Goal: Task Accomplishment & Management: Manage account settings

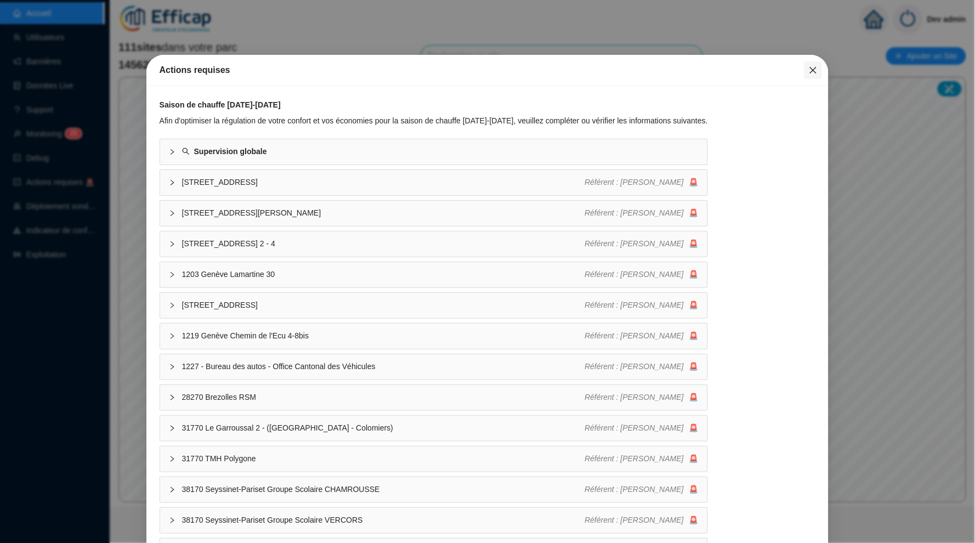
click at [814, 75] on button "Close" at bounding box center [814, 70] width 18 height 18
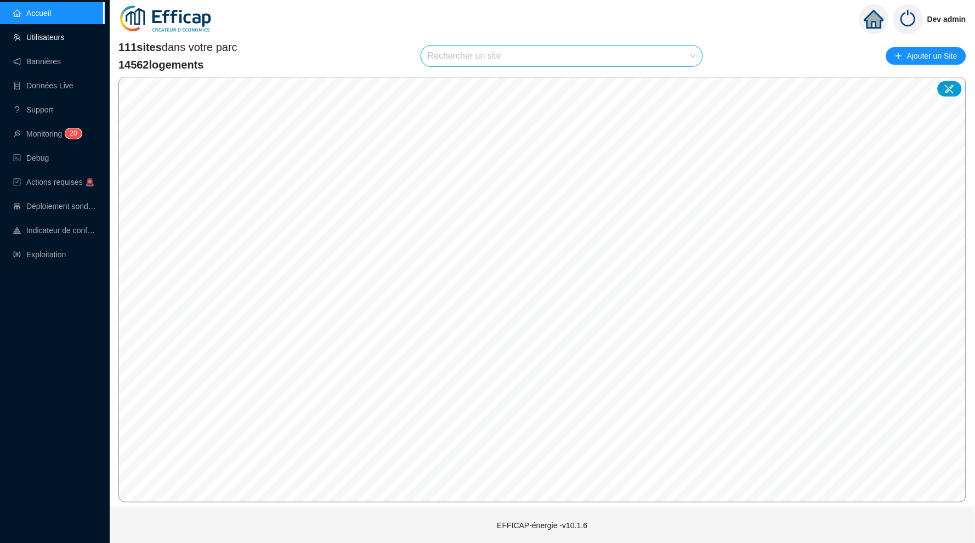
click at [45, 42] on link "Utilisateurs" at bounding box center [38, 37] width 51 height 9
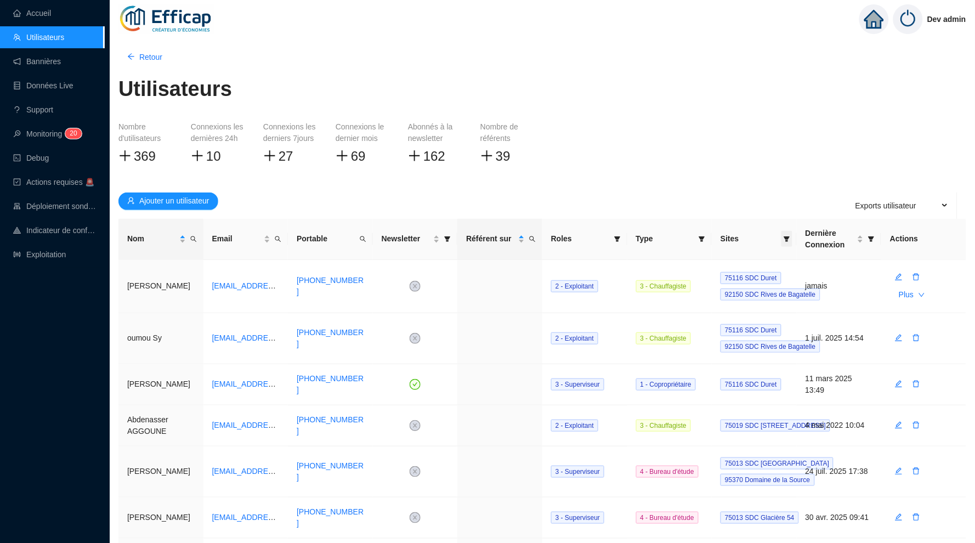
click at [789, 242] on span at bounding box center [787, 239] width 11 height 16
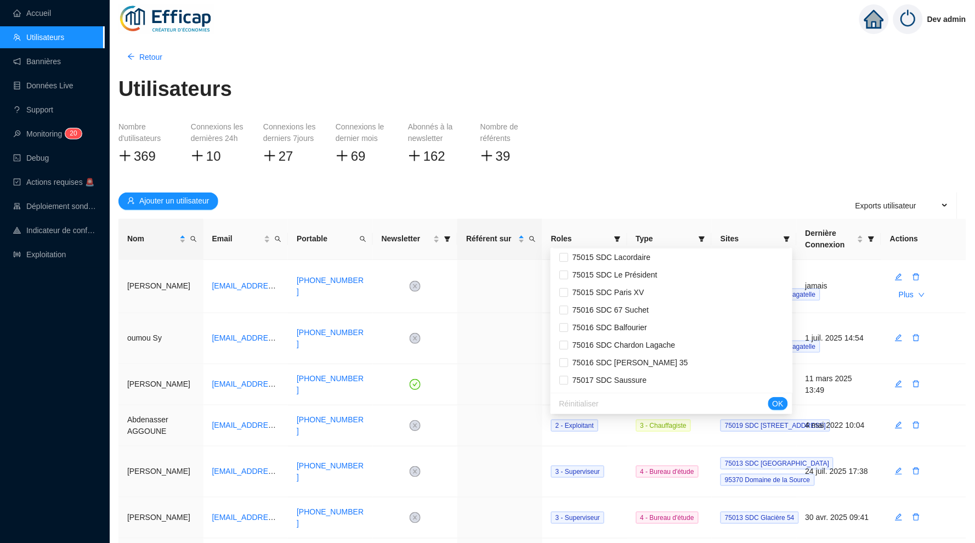
scroll to position [880, 0]
click at [562, 357] on input "checkbox" at bounding box center [563, 361] width 9 height 9
checkbox input "true"
click at [783, 408] on span "OK" at bounding box center [778, 404] width 11 height 12
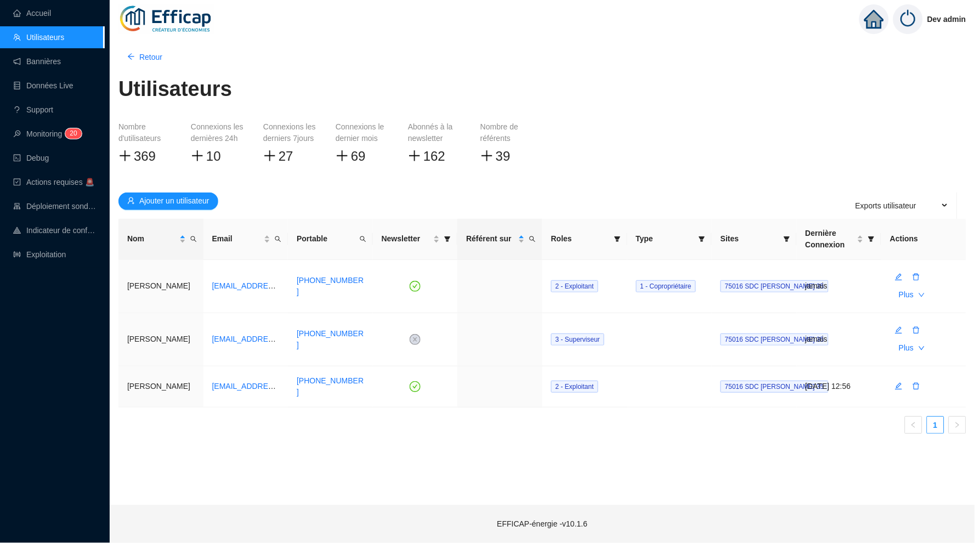
click at [597, 111] on div "Utilisateurs" at bounding box center [542, 95] width 848 height 40
drag, startPoint x: 170, startPoint y: 338, endPoint x: 149, endPoint y: 337, distance: 20.8
click at [149, 337] on td "[PERSON_NAME]" at bounding box center [160, 339] width 85 height 53
click at [159, 338] on td "[PERSON_NAME]" at bounding box center [160, 339] width 85 height 53
click at [918, 293] on button "Plus" at bounding box center [911, 295] width 43 height 18
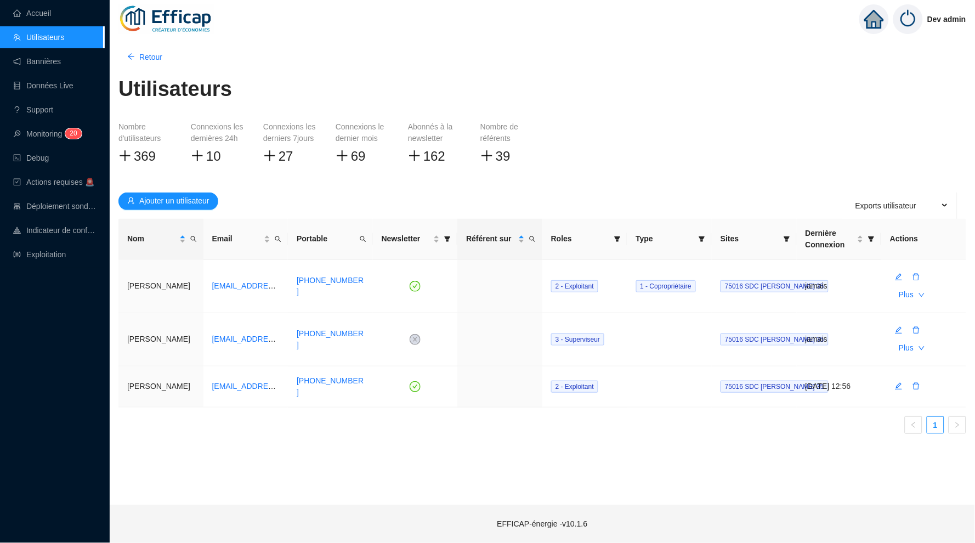
click at [722, 163] on div "Nombre d'utilisateurs 369 Connexions les dernières 24h 10 Connexions les dernie…" at bounding box center [542, 152] width 848 height 63
click at [247, 286] on link "[EMAIL_ADDRESS][DOMAIN_NAME]" at bounding box center [277, 285] width 130 height 9
click at [897, 277] on icon "edit" at bounding box center [899, 277] width 8 height 8
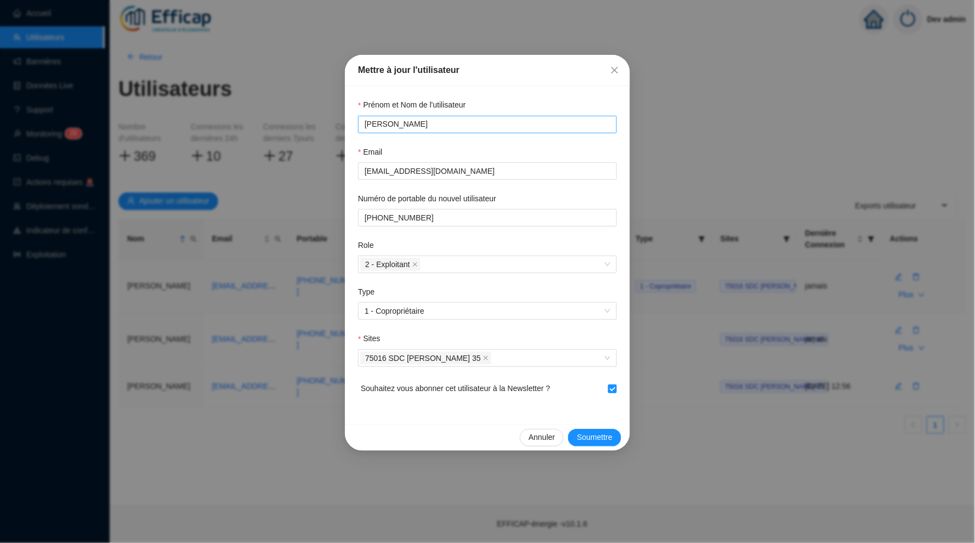
click at [422, 123] on input "[PERSON_NAME]" at bounding box center [487, 124] width 244 height 12
type input "[PERSON_NAME]"
type input "[EMAIL_ADDRESS][DOMAIN_NAME]"
click at [594, 433] on span "Soumettre" at bounding box center [595, 438] width 36 height 12
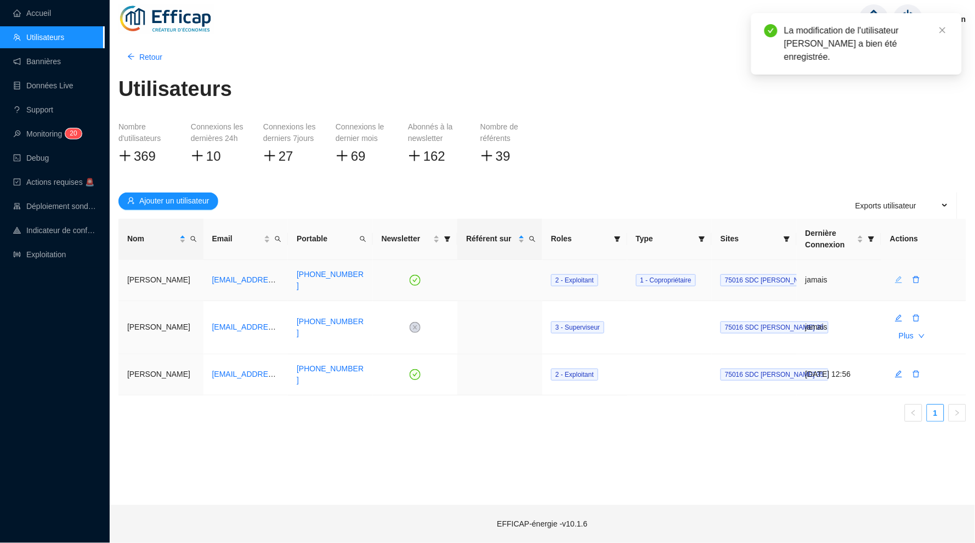
click at [899, 276] on icon "edit" at bounding box center [899, 279] width 7 height 7
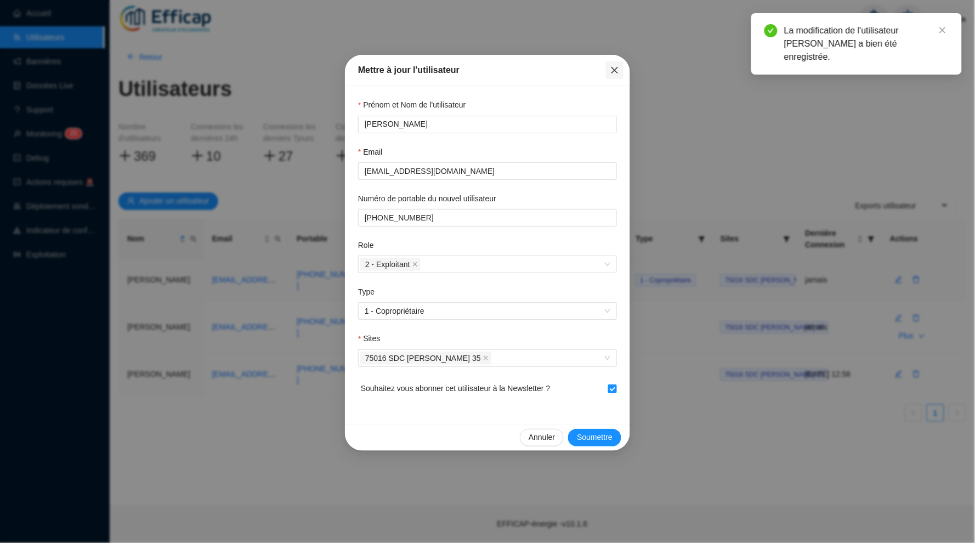
click at [615, 68] on icon "close" at bounding box center [614, 70] width 9 height 9
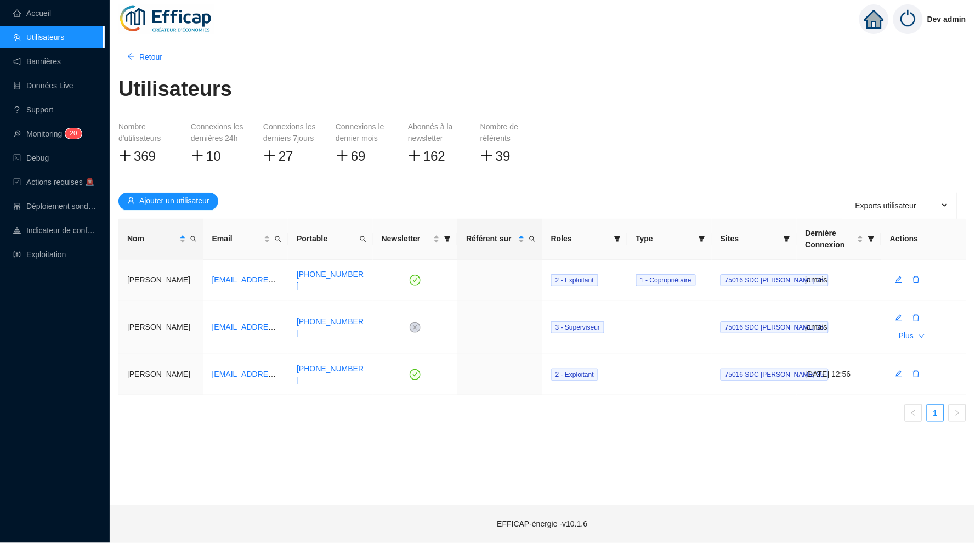
click at [944, 203] on div "Exports utilisateur" at bounding box center [899, 206] width 115 height 22
click at [828, 179] on div "Nombre d'utilisateurs 369 Connexions les dernières 24h 10 Connexions les dernie…" at bounding box center [542, 152] width 848 height 63
click at [48, 13] on link "Accueil" at bounding box center [32, 13] width 38 height 9
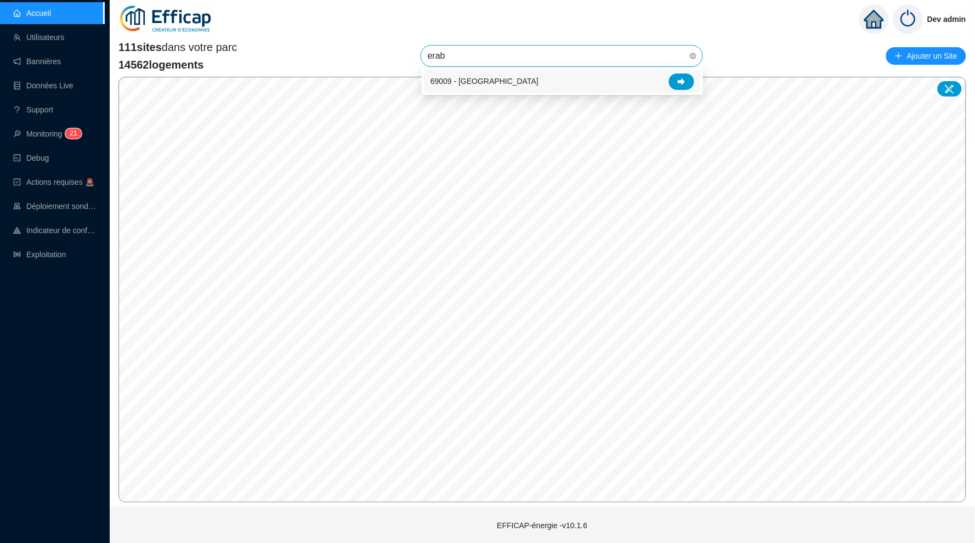
type input "érable"
drag, startPoint x: 473, startPoint y: 59, endPoint x: 679, endPoint y: 75, distance: 206.9
click at [679, 75] on div at bounding box center [681, 81] width 25 height 16
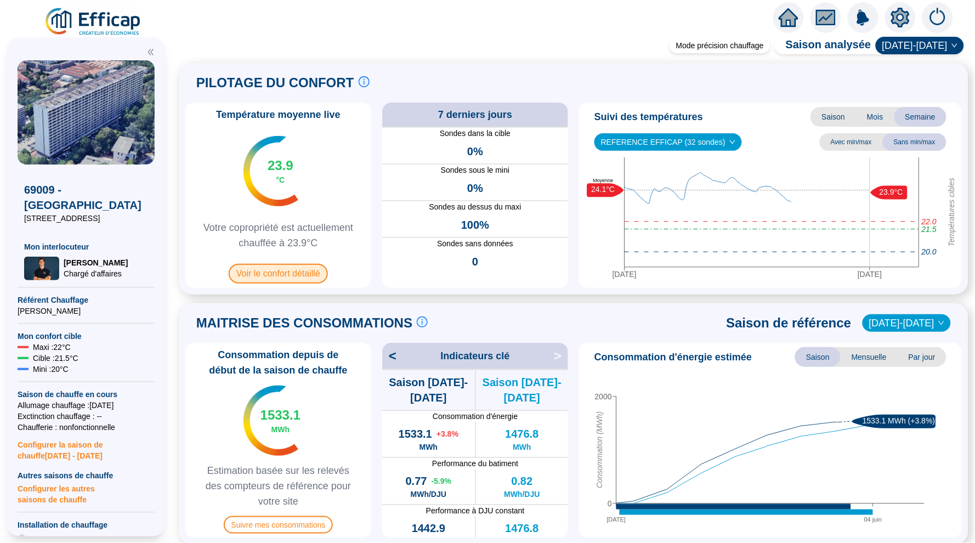
click at [262, 273] on span "Voir le confort détaillé" at bounding box center [278, 274] width 99 height 20
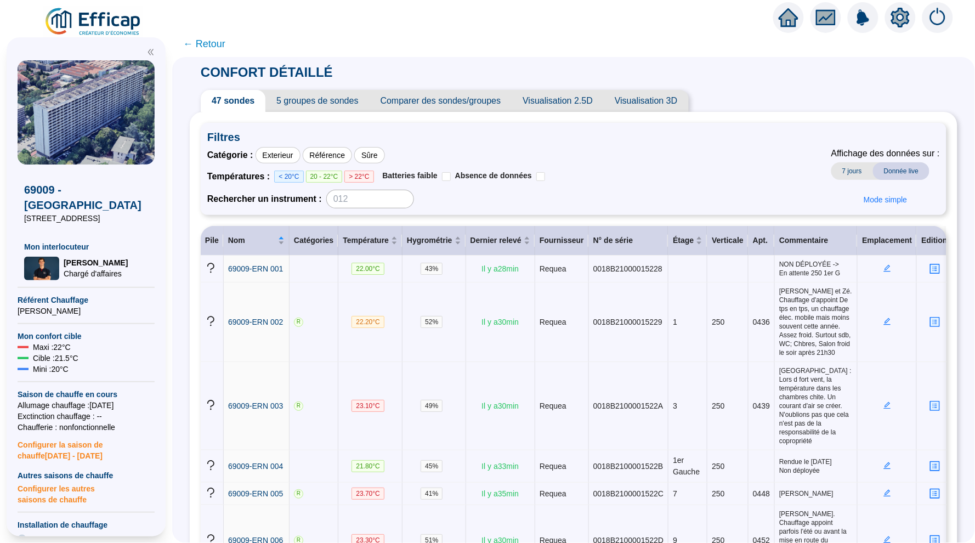
click at [579, 101] on span "Visualisation 2.5D" at bounding box center [558, 101] width 92 height 22
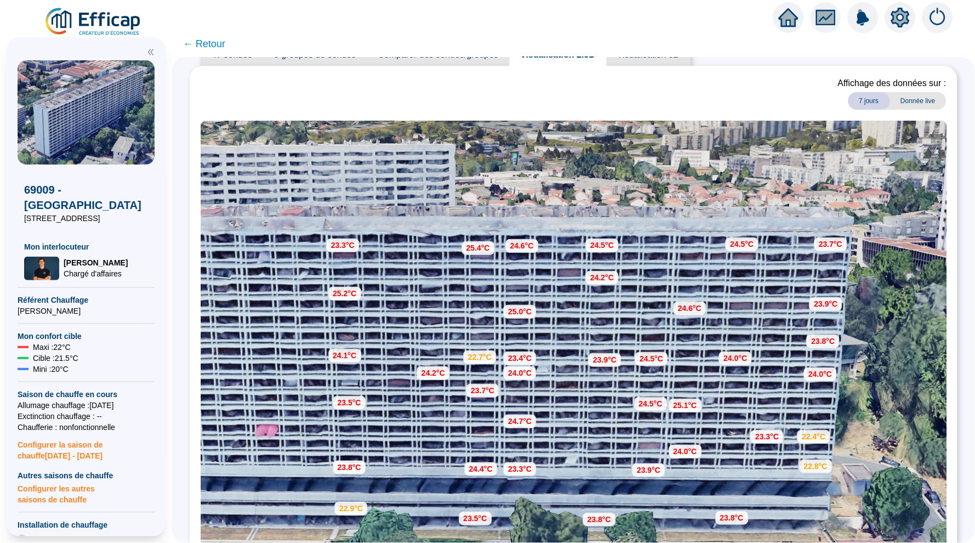
scroll to position [47, 0]
click at [788, 22] on icon "home" at bounding box center [789, 18] width 20 height 20
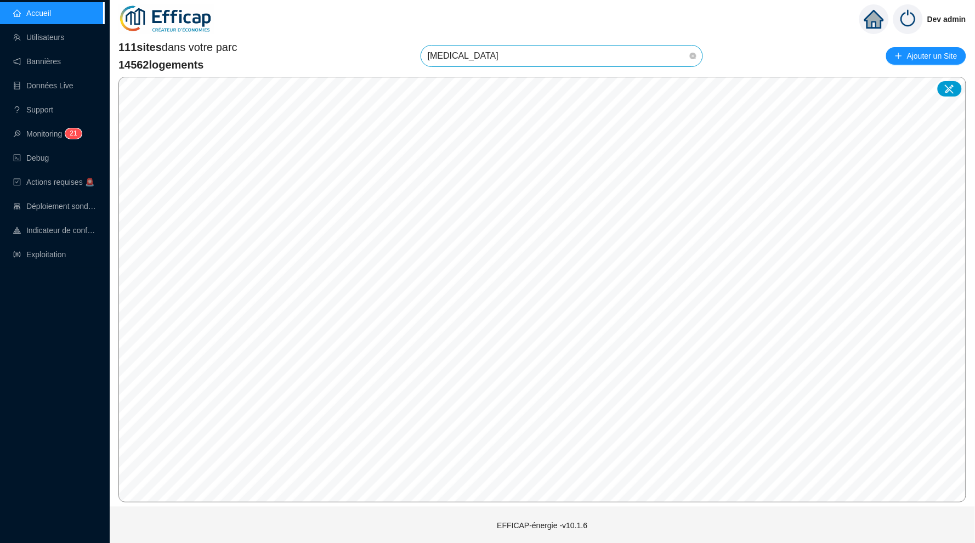
type input "balf"
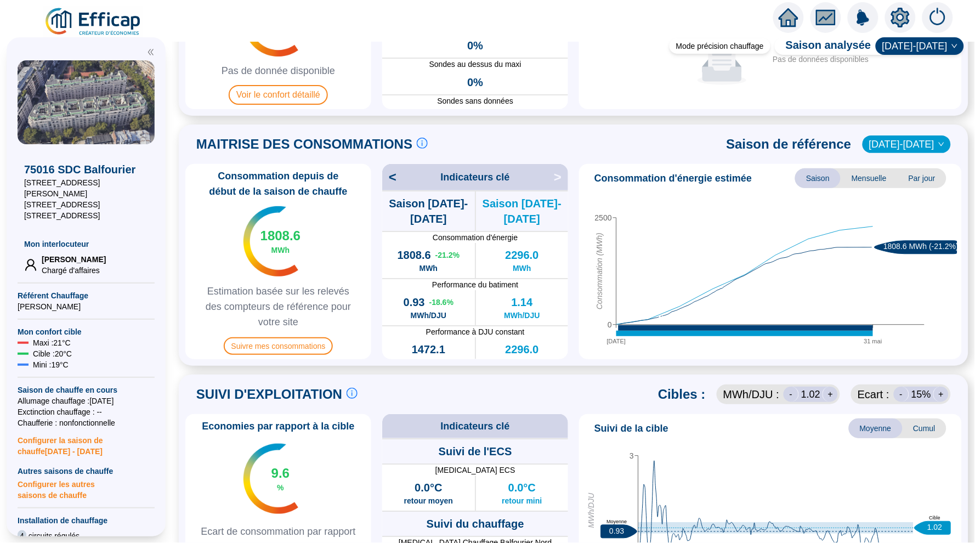
scroll to position [119, 0]
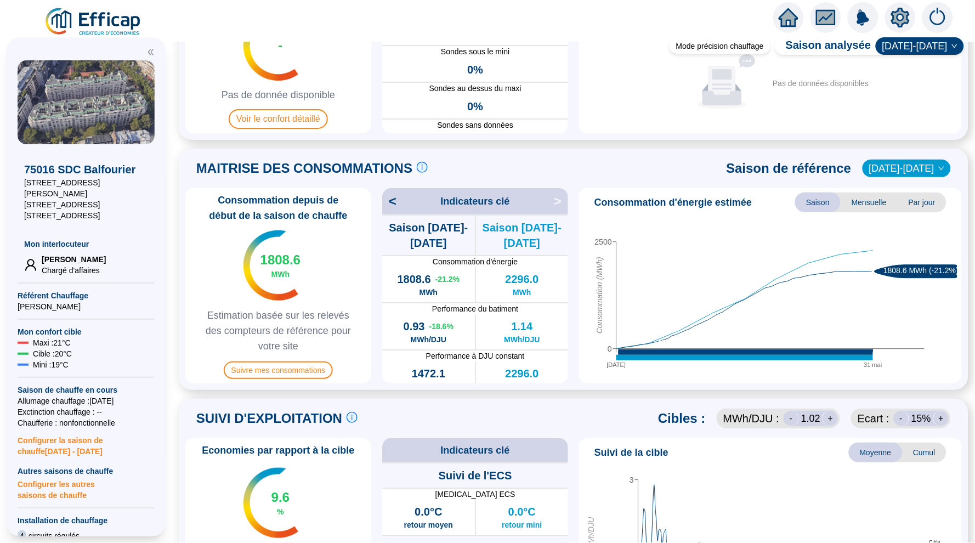
click at [933, 165] on span "[DATE]-[DATE]" at bounding box center [906, 168] width 75 height 16
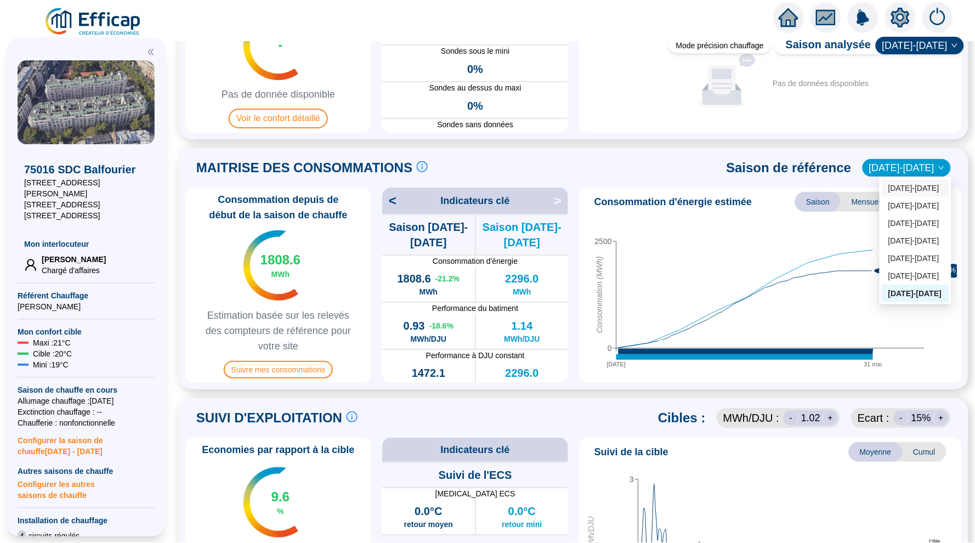
click at [907, 184] on div "[DATE]-[DATE]" at bounding box center [916, 189] width 54 height 12
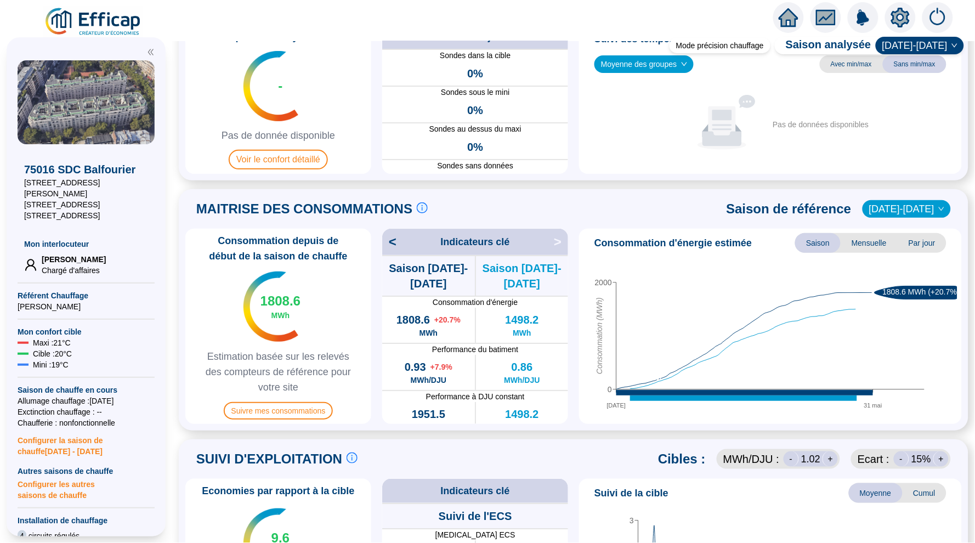
scroll to position [84, 0]
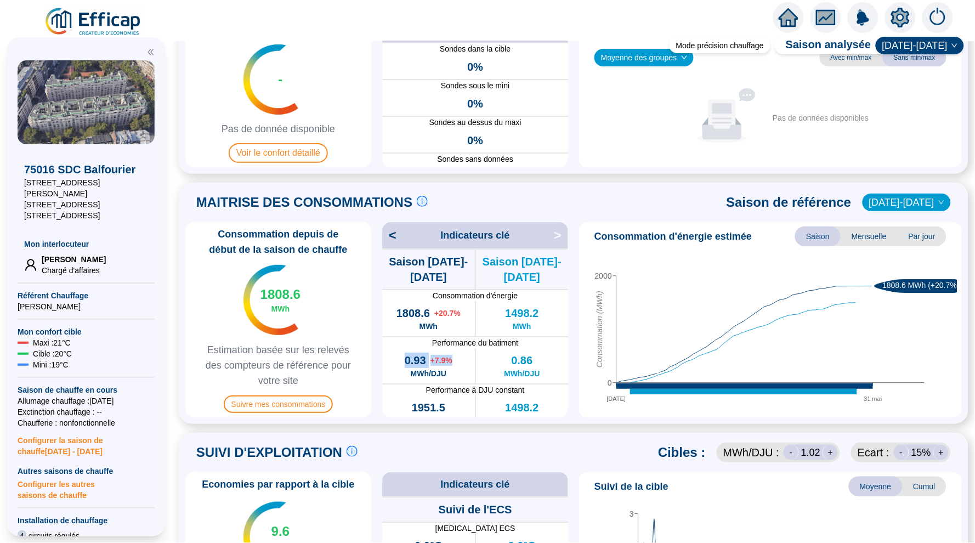
drag, startPoint x: 454, startPoint y: 356, endPoint x: 397, endPoint y: 356, distance: 57.6
click at [397, 356] on div "0.93 + 7.9 % MWh/DJU" at bounding box center [428, 365] width 93 height 35
click at [573, 357] on div "Consommation depuis de début de la saison de chauffe 1808.6 MWh Estimation basé…" at bounding box center [573, 319] width 777 height 195
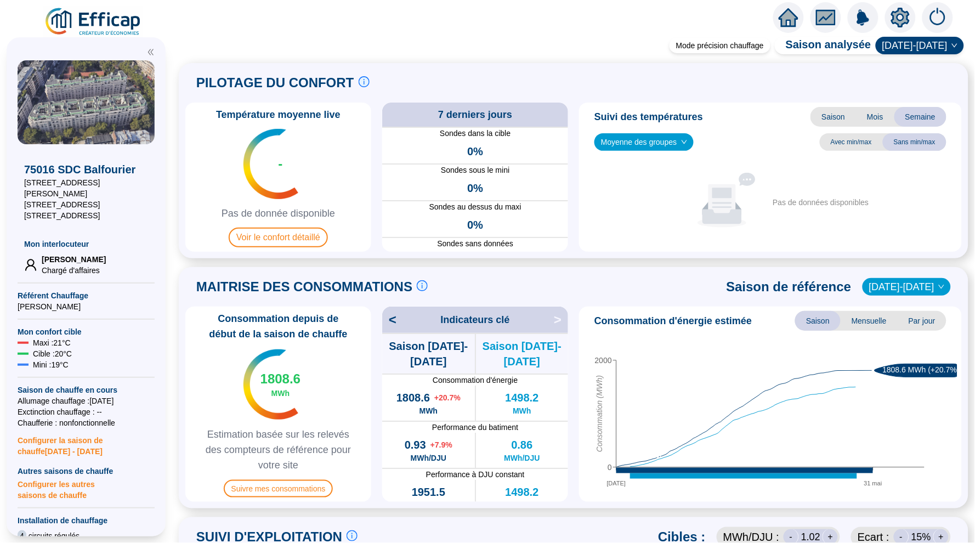
scroll to position [0, 0]
click at [789, 19] on icon "home" at bounding box center [789, 17] width 20 height 15
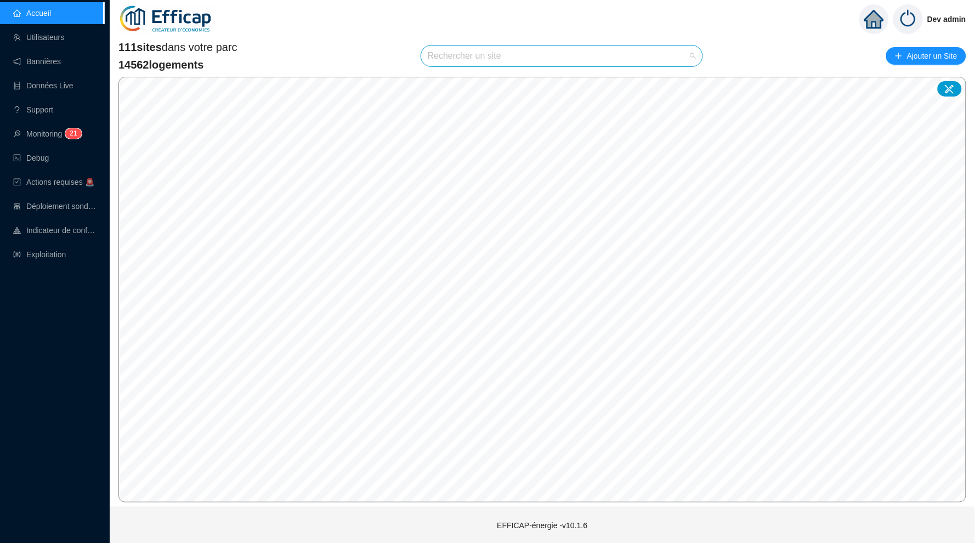
click at [459, 52] on input "search" at bounding box center [557, 56] width 258 height 21
click at [604, 59] on input "freina" at bounding box center [557, 56] width 258 height 21
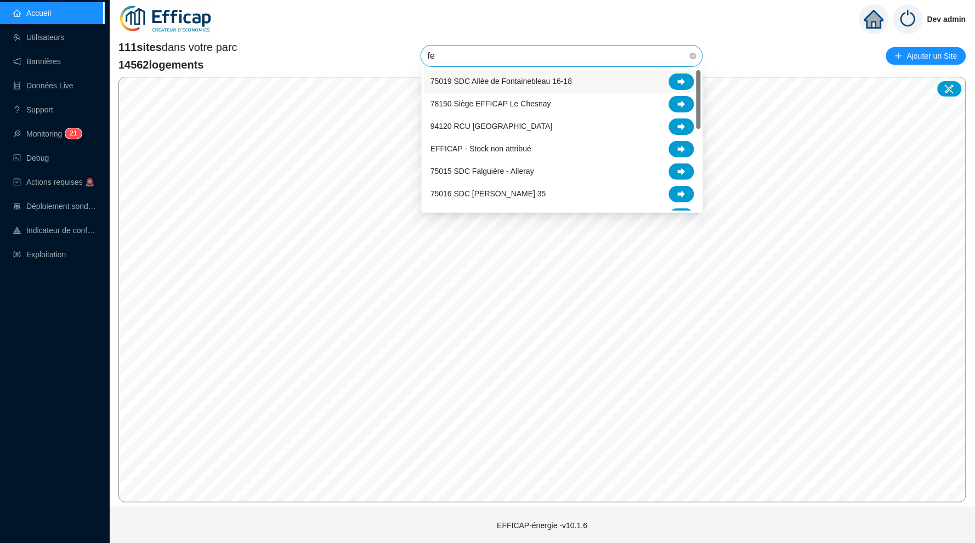
type input "fer"
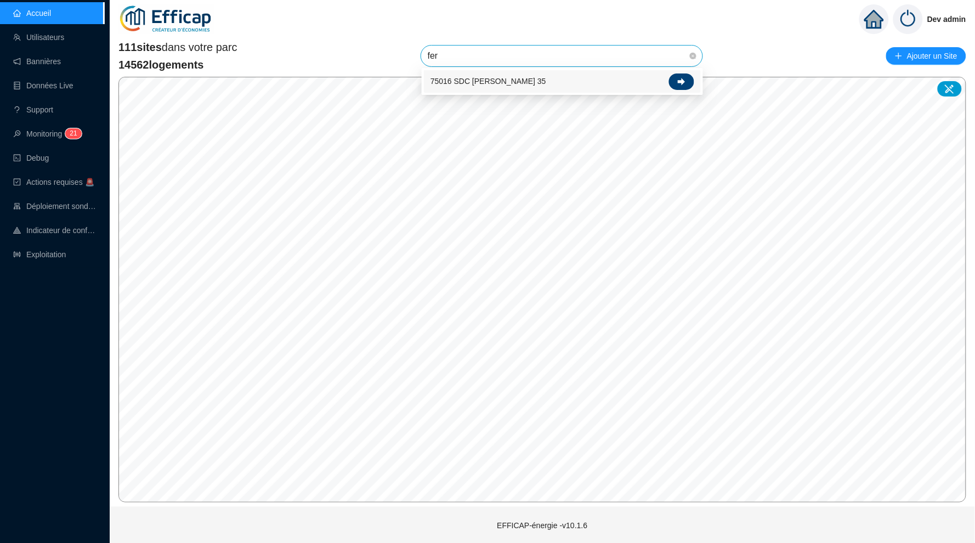
click at [684, 86] on div at bounding box center [681, 81] width 25 height 16
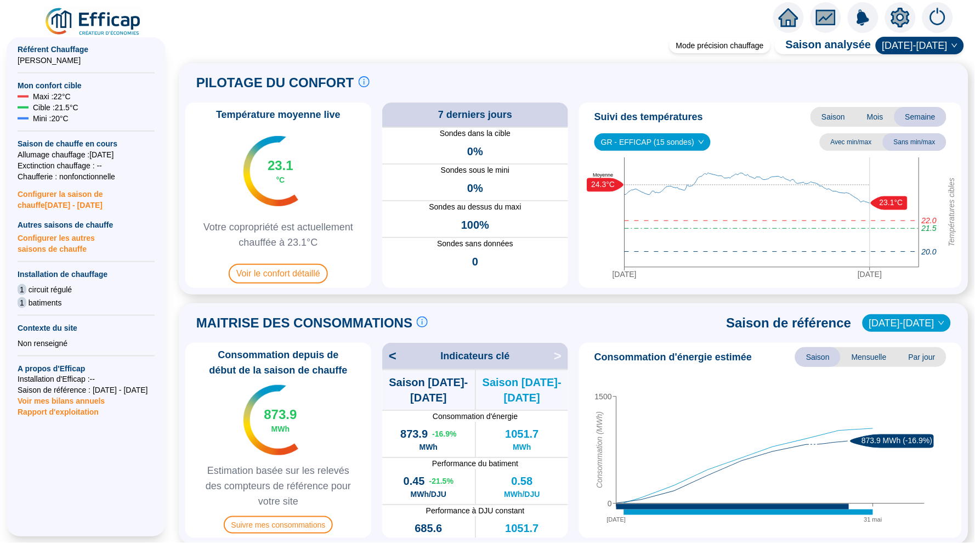
scroll to position [252, 0]
click at [905, 12] on icon "setting" at bounding box center [900, 18] width 19 height 20
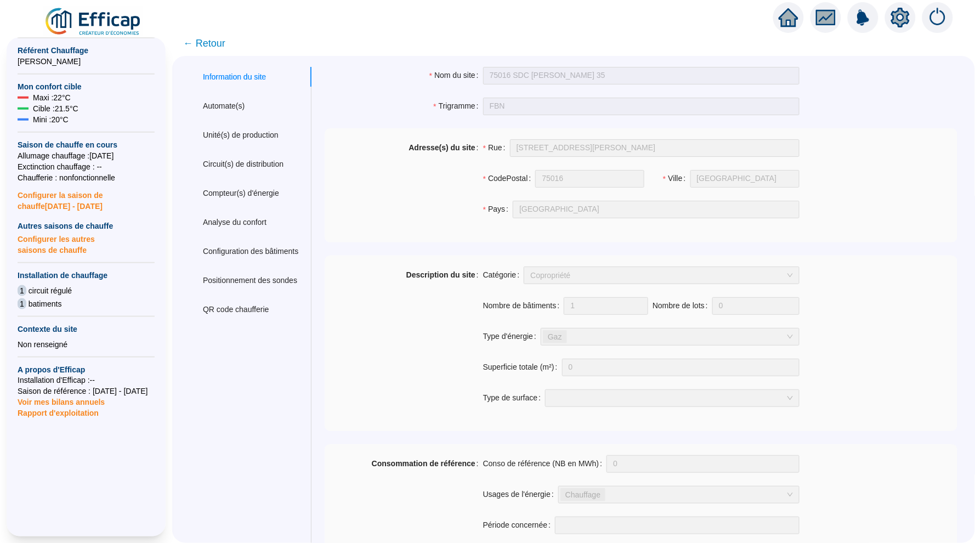
click at [790, 16] on icon "home" at bounding box center [789, 17] width 20 height 15
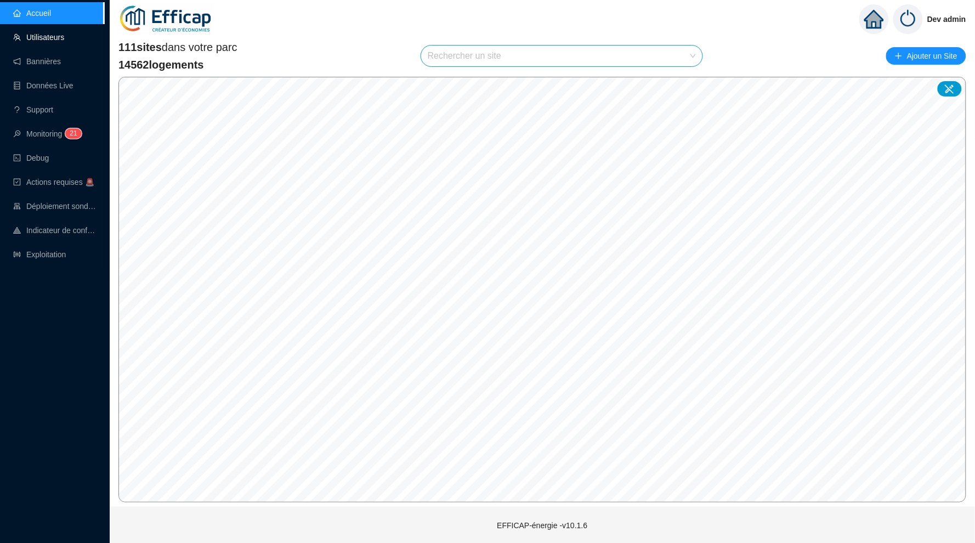
click at [46, 42] on link "Utilisateurs" at bounding box center [38, 37] width 51 height 9
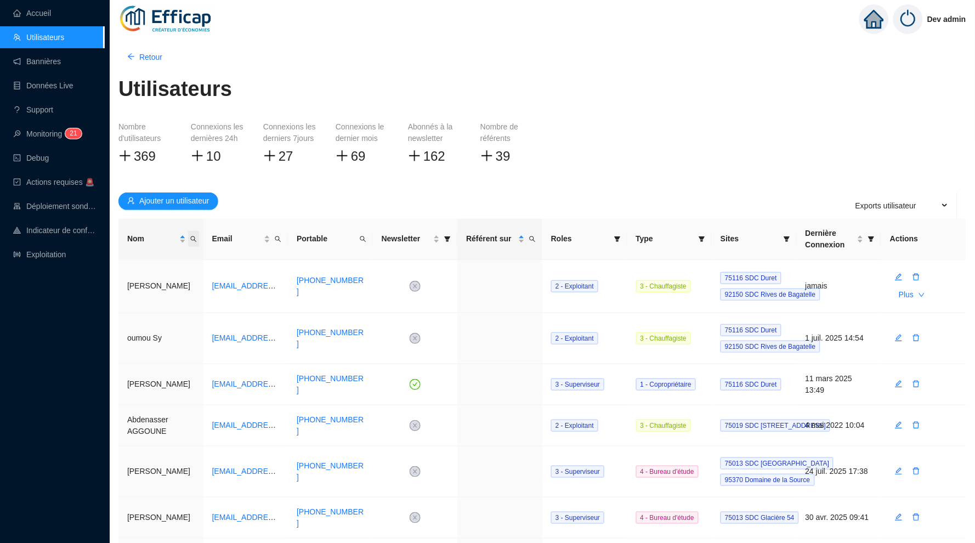
click at [197, 236] on span "Nom" at bounding box center [193, 239] width 11 height 16
type input "marc"
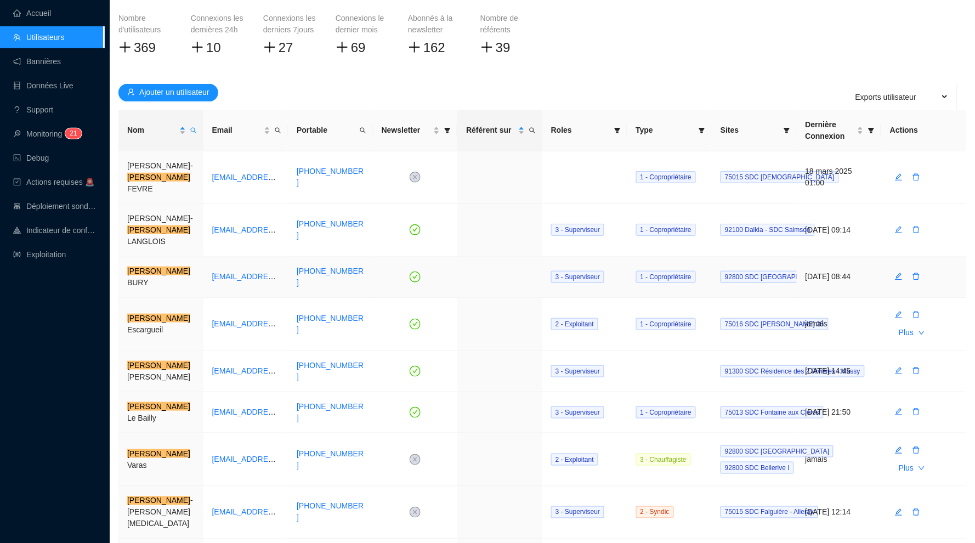
scroll to position [122, 0]
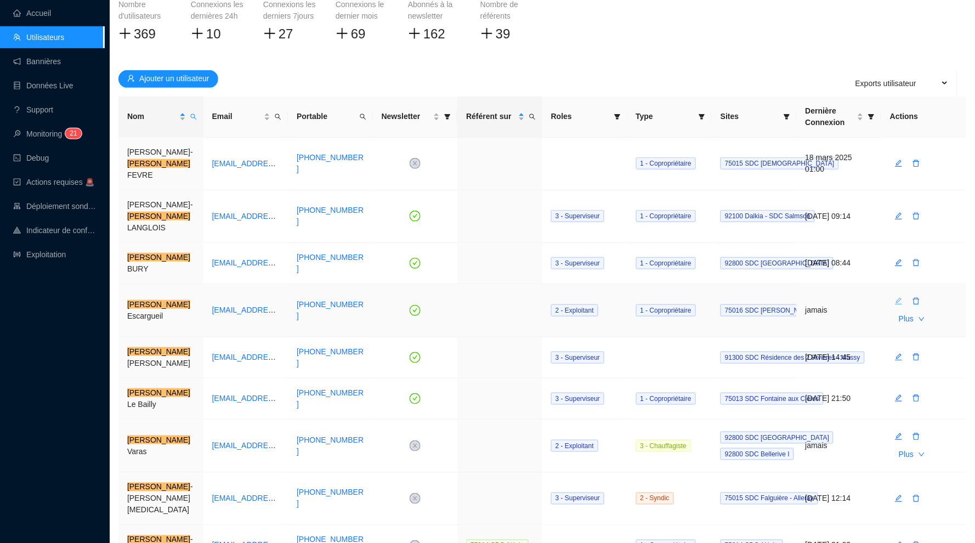
click at [899, 297] on icon "edit" at bounding box center [899, 301] width 8 height 8
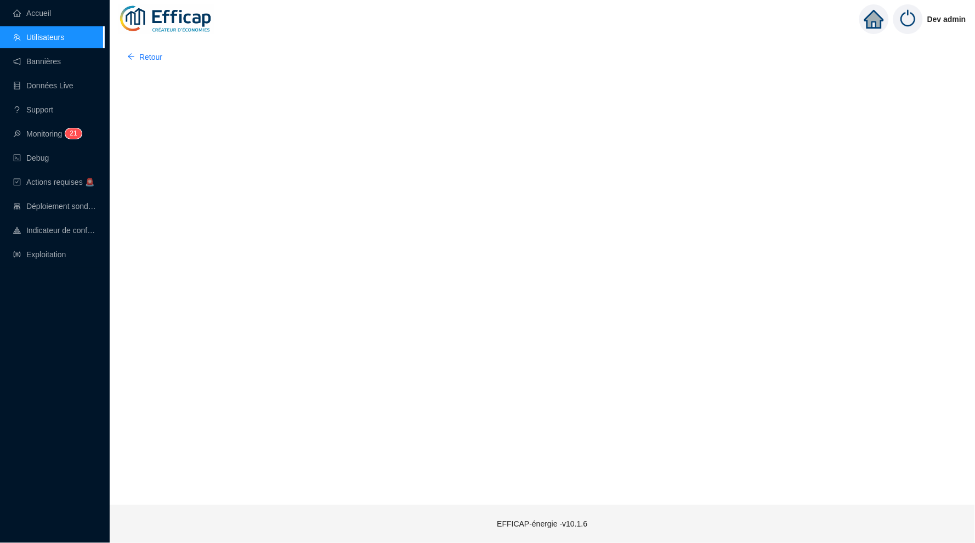
scroll to position [0, 0]
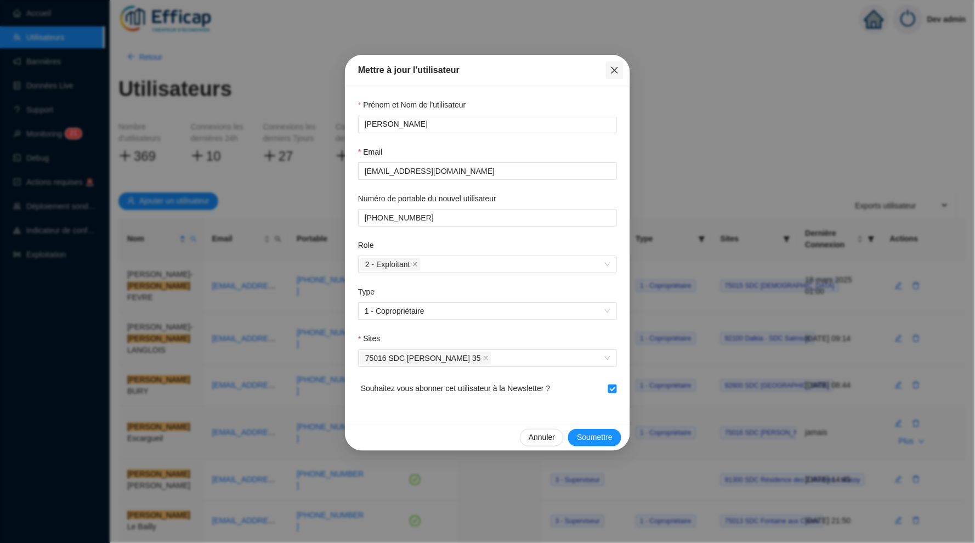
click at [615, 72] on icon "close" at bounding box center [614, 70] width 9 height 9
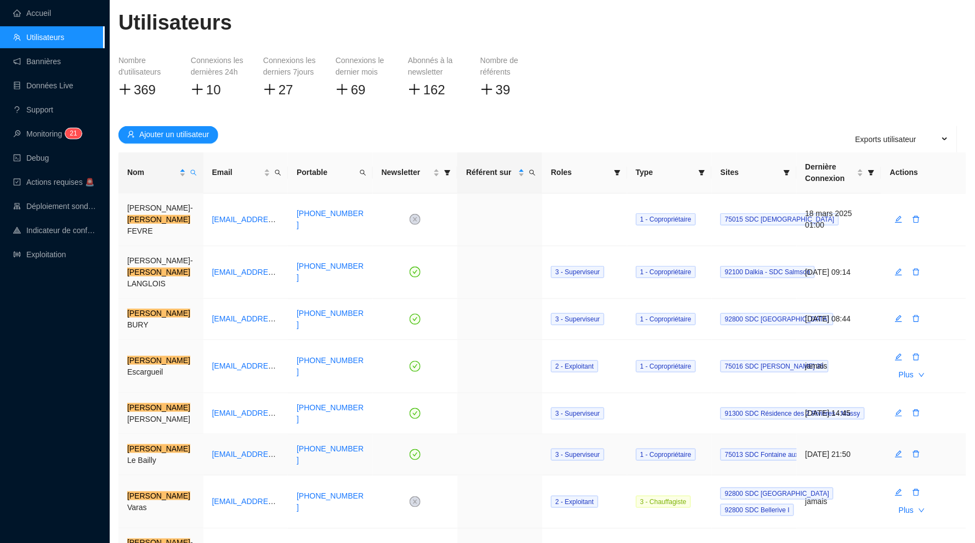
scroll to position [71, 0]
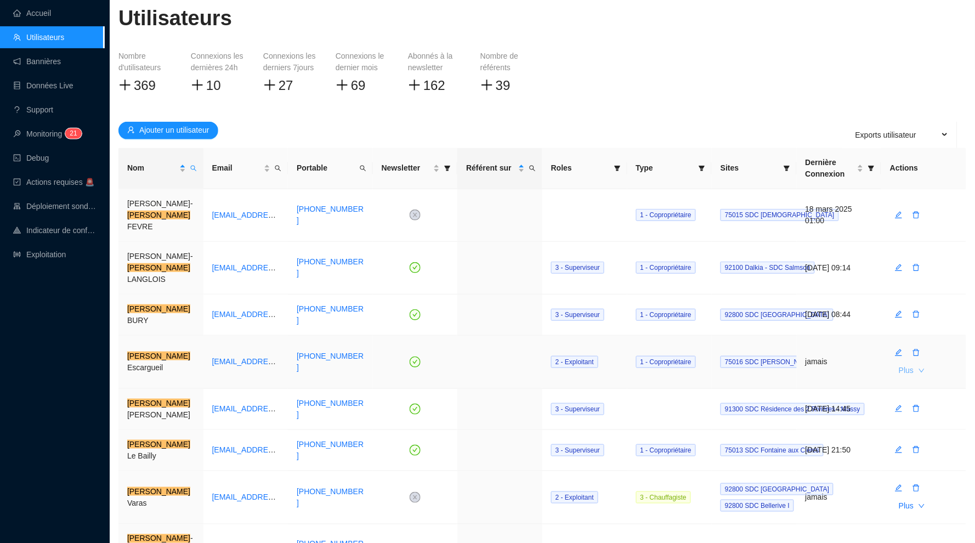
click at [925, 367] on icon "down" at bounding box center [922, 370] width 7 height 7
click at [884, 371] on span "Initialisation du mot de passe" at bounding box center [867, 369] width 99 height 12
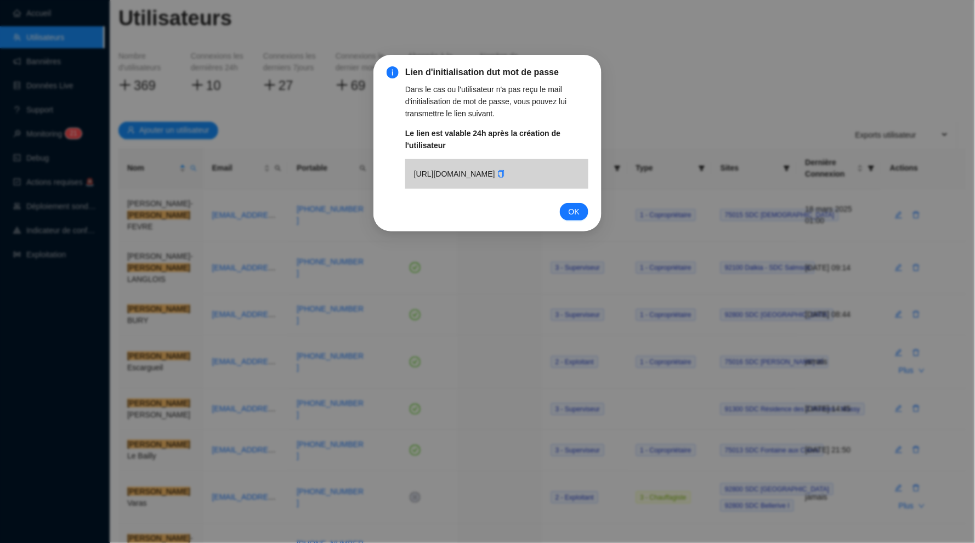
click at [467, 189] on div "[URL][DOMAIN_NAME]" at bounding box center [496, 174] width 183 height 30
click at [497, 178] on icon "copy" at bounding box center [501, 174] width 8 height 8
click at [572, 218] on span "OK" at bounding box center [574, 212] width 11 height 12
